Goal: Information Seeking & Learning: Learn about a topic

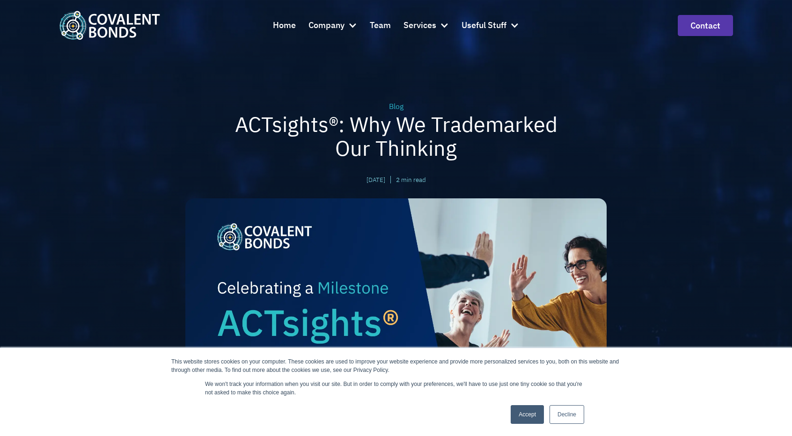
click at [529, 413] on link "Accept" at bounding box center [527, 414] width 33 height 19
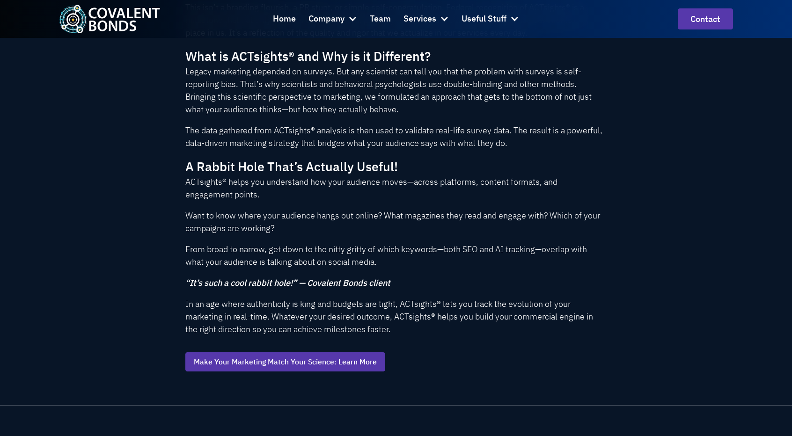
scroll to position [613, 0]
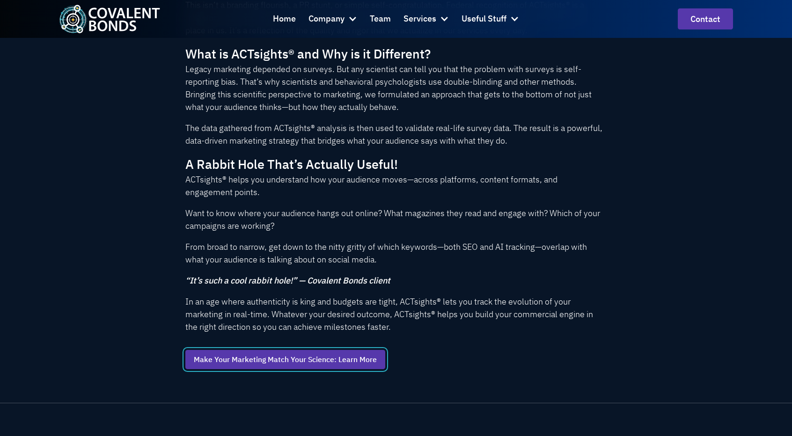
click at [310, 365] on link "Make Your Marketing Match Your Science: Learn More" at bounding box center [285, 360] width 200 height 20
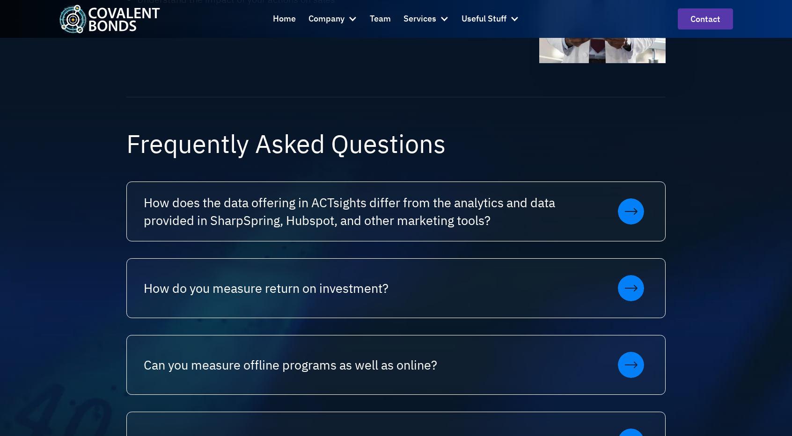
scroll to position [561, 0]
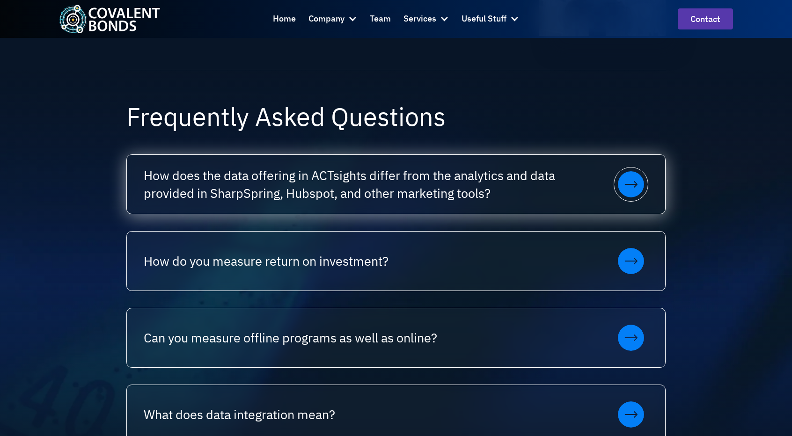
click at [647, 186] on div at bounding box center [631, 184] width 35 height 35
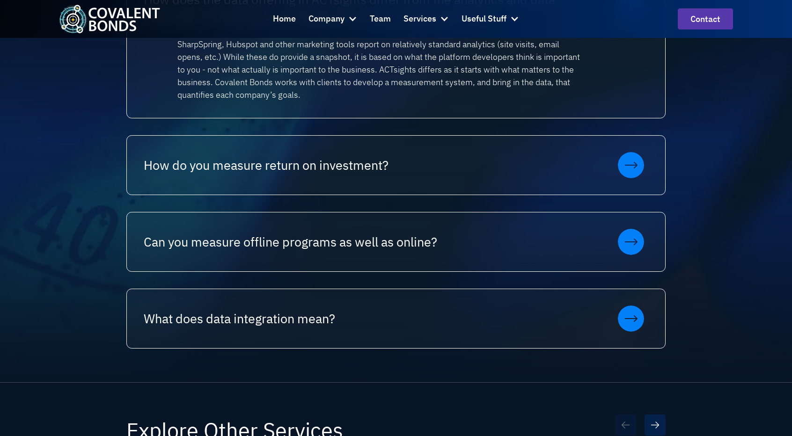
scroll to position [752, 0]
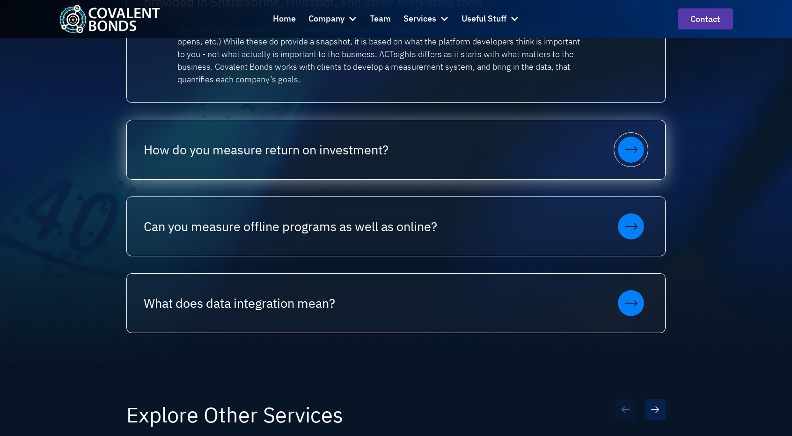
click at [639, 144] on icon at bounding box center [631, 150] width 26 height 26
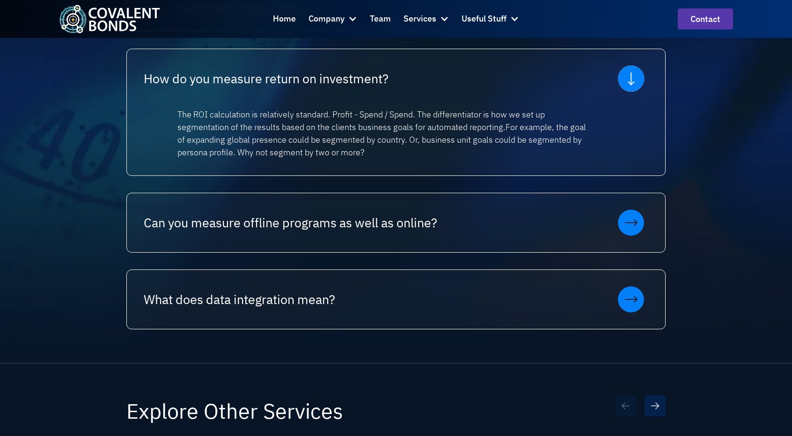
scroll to position [891, 0]
